Goal: Information Seeking & Learning: Learn about a topic

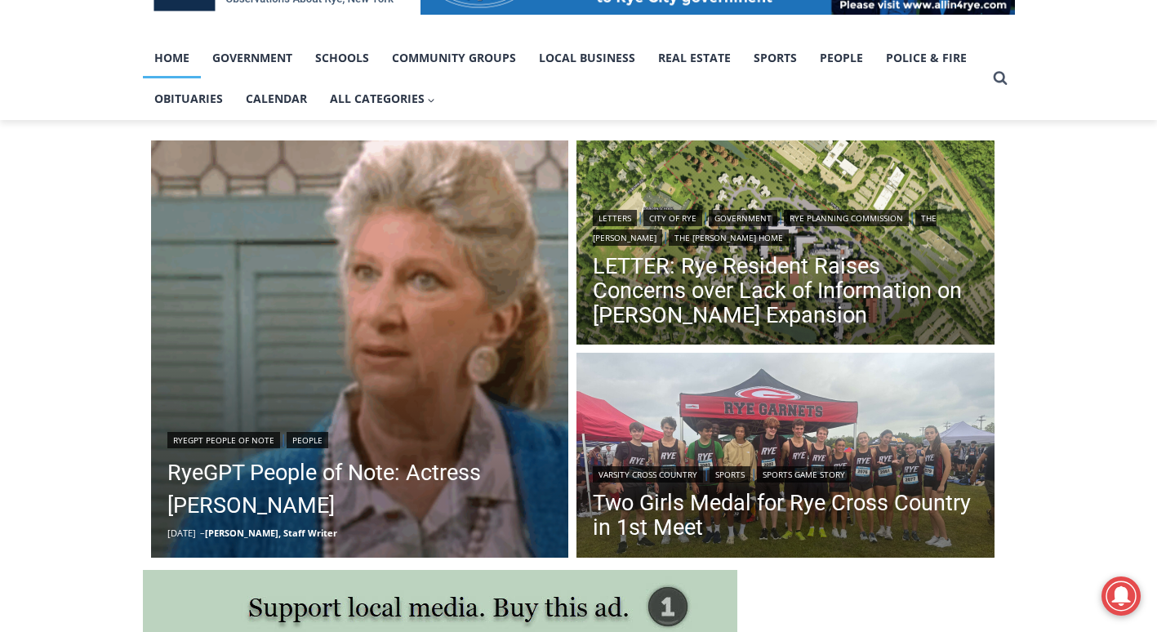
scroll to position [326, 0]
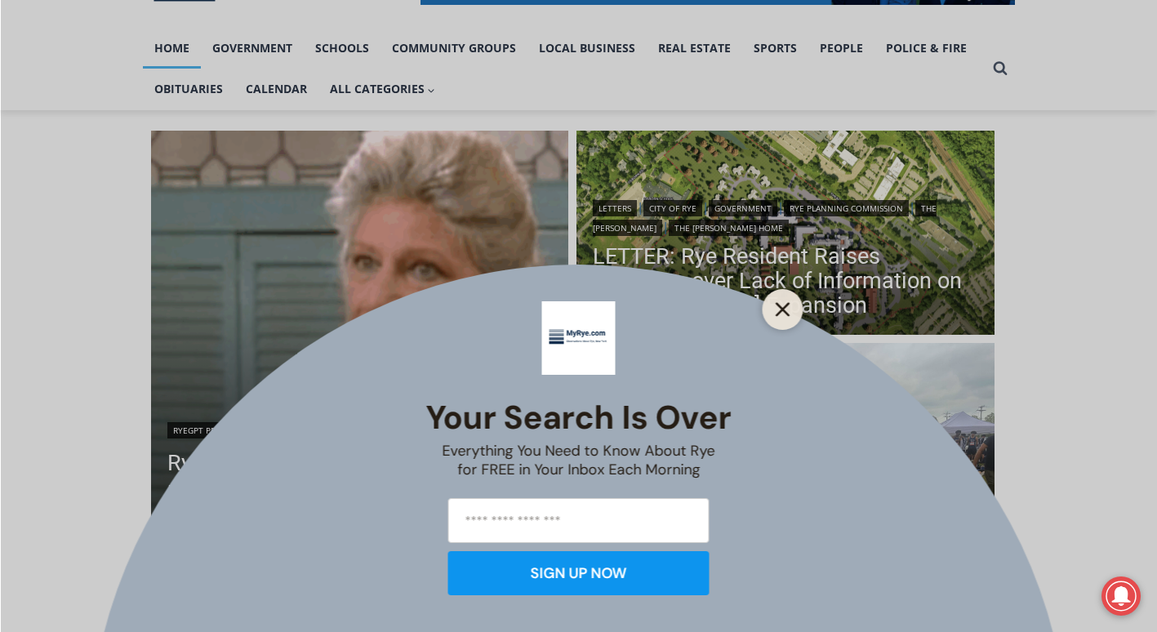
click at [785, 302] on icon "Close" at bounding box center [783, 309] width 15 height 15
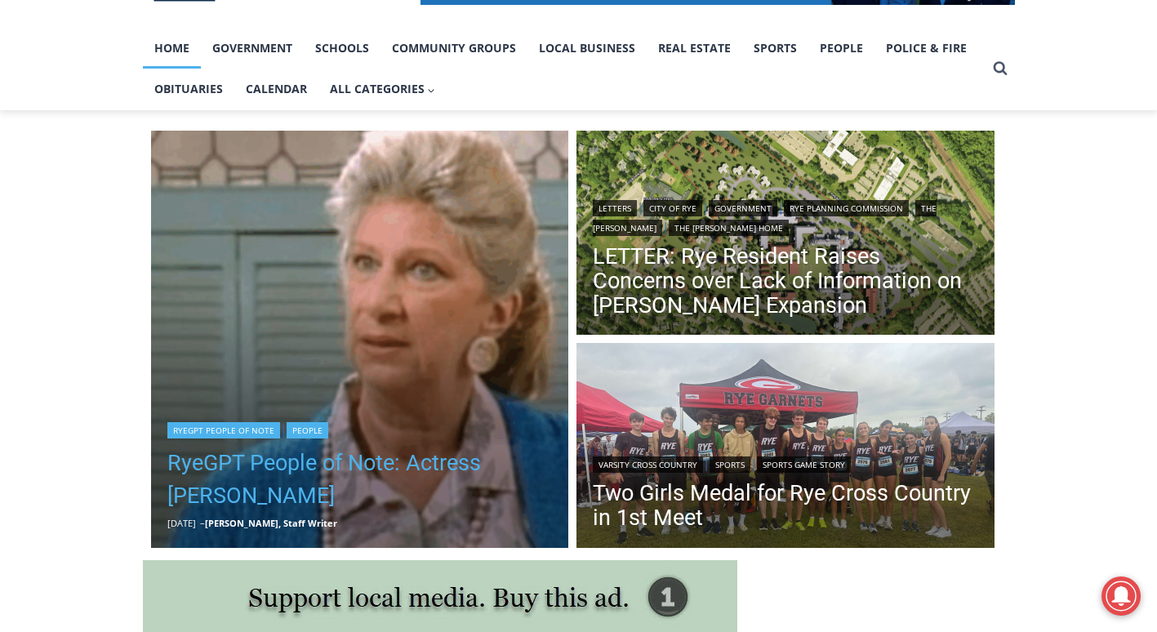
click at [341, 463] on link "RyeGPT People of Note: Actress [PERSON_NAME]" at bounding box center [360, 479] width 386 height 65
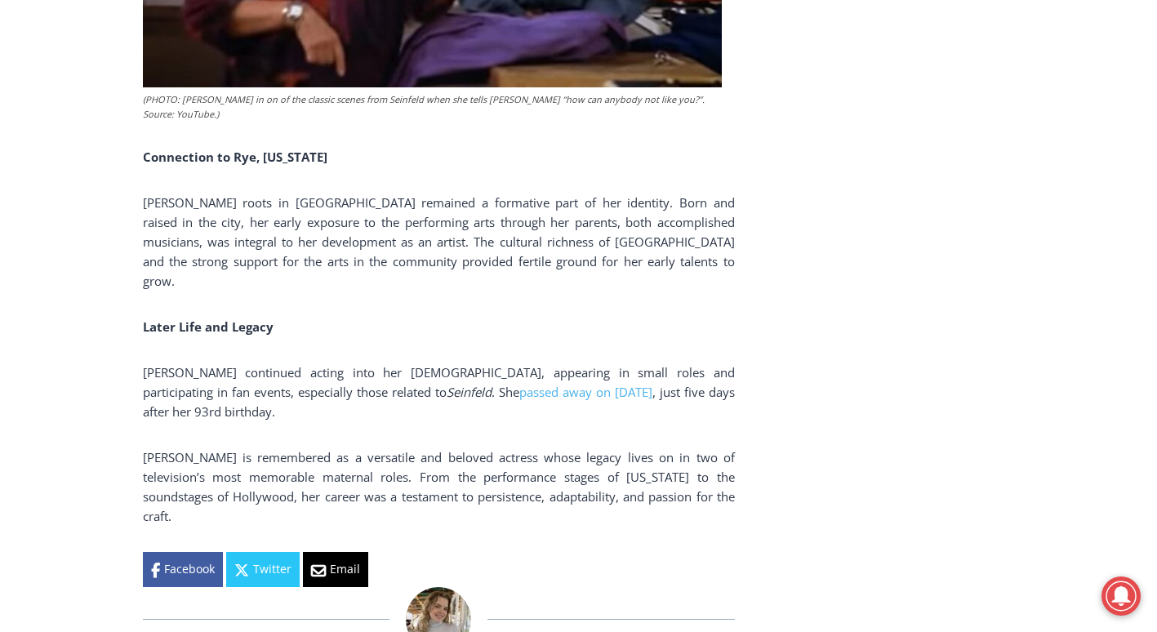
scroll to position [2990, 0]
